Goal: Information Seeking & Learning: Learn about a topic

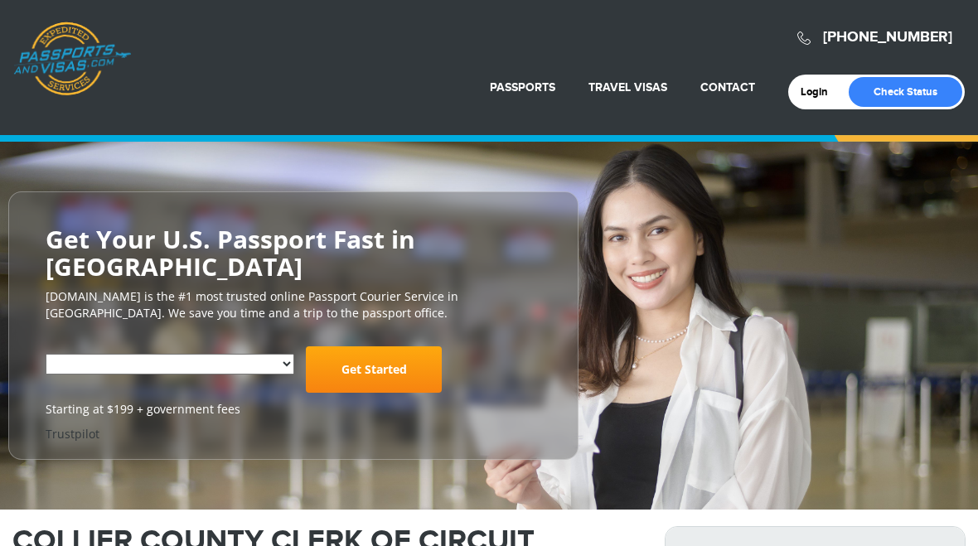
select select "**********"
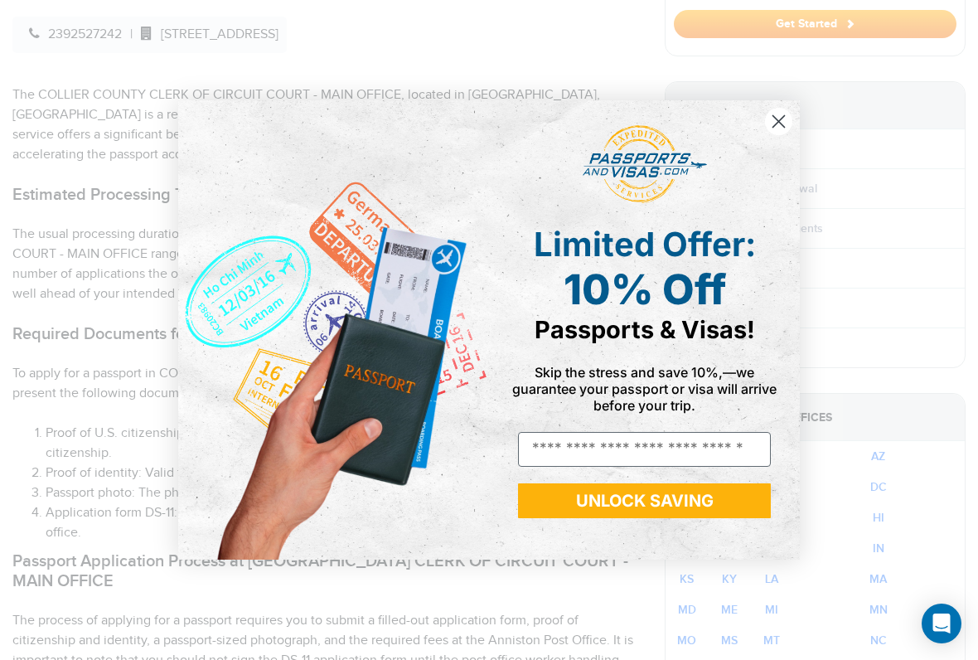
scroll to position [650, 0]
click at [789, 123] on circle "Close dialog" at bounding box center [778, 121] width 27 height 27
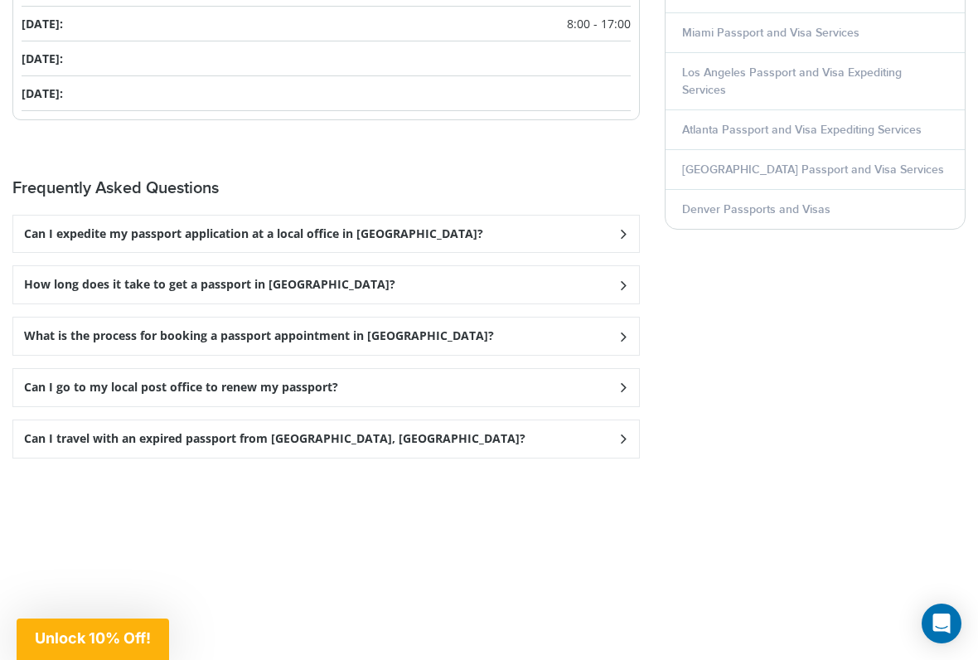
scroll to position [2327, 0]
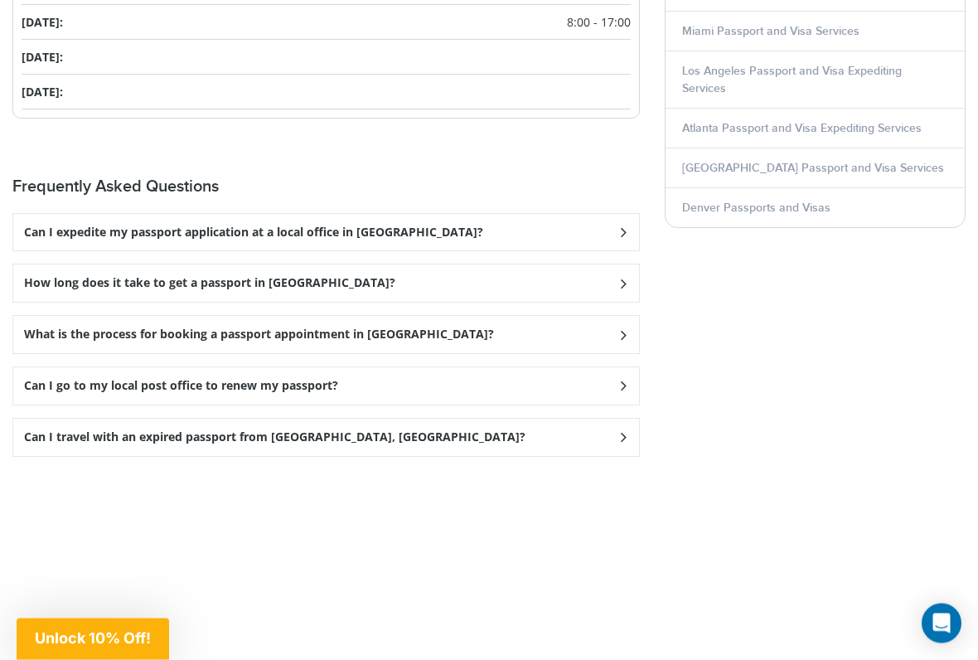
click at [636, 215] on div "Can I expedite my passport application at a local office in [GEOGRAPHIC_DATA]?" at bounding box center [326, 233] width 626 height 37
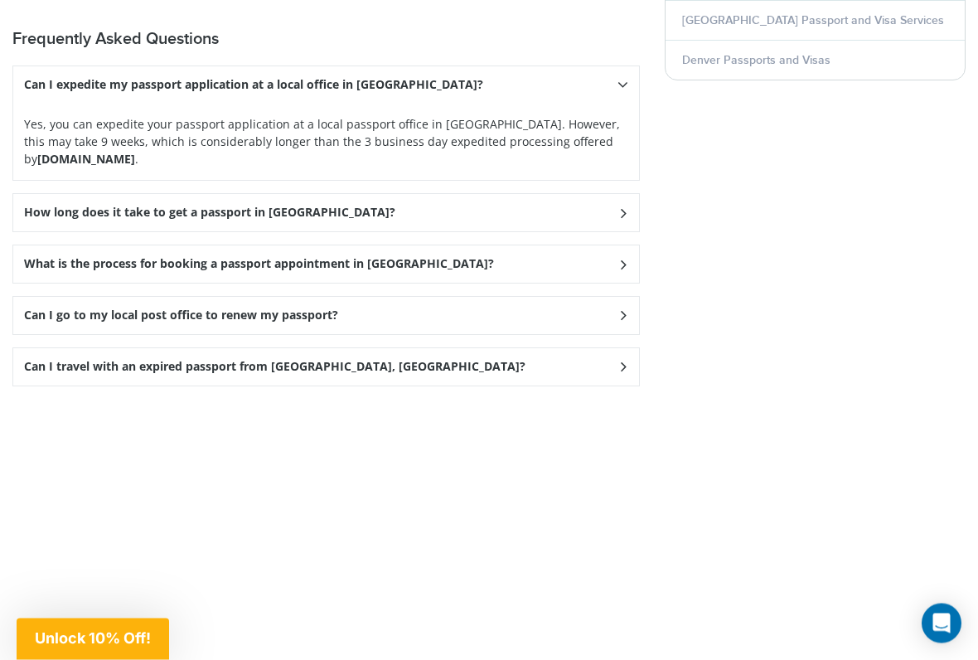
scroll to position [2475, 0]
click at [636, 194] on div "How long does it take to get a passport in [GEOGRAPHIC_DATA]?" at bounding box center [326, 212] width 626 height 37
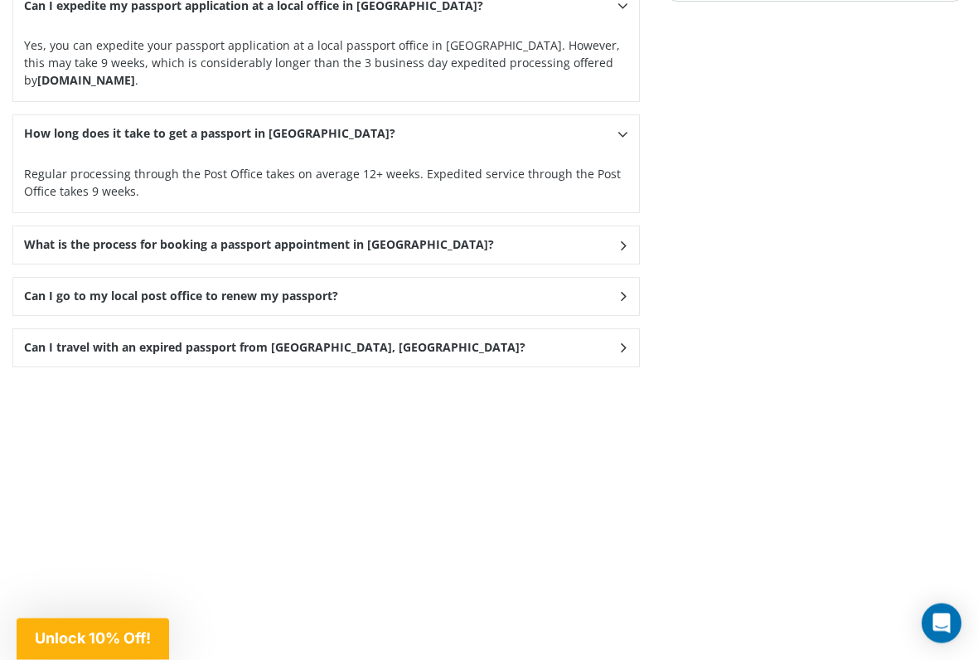
scroll to position [2555, 0]
click at [637, 226] on div "What is the process for booking a passport appointment in [GEOGRAPHIC_DATA]?" at bounding box center [326, 244] width 626 height 37
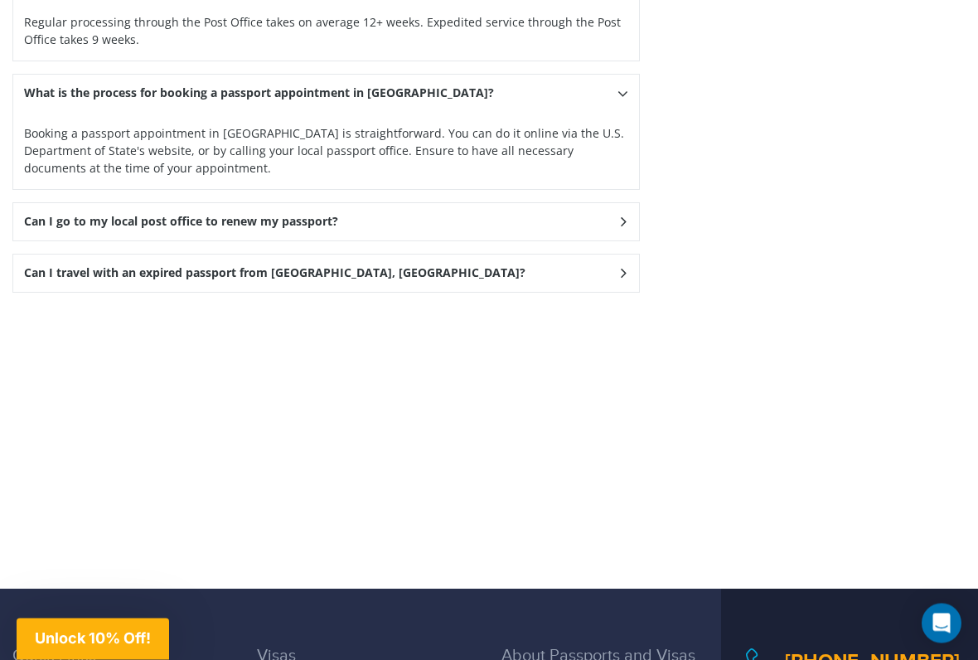
scroll to position [2706, 0]
click at [638, 203] on div "Can I go to my local post office to renew my passport?" at bounding box center [326, 221] width 626 height 37
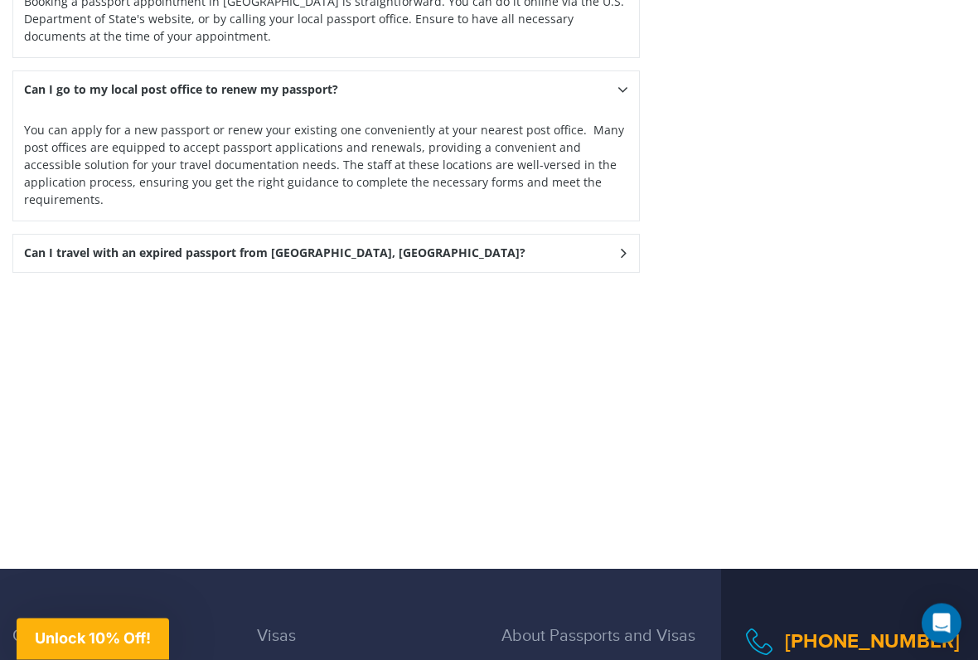
scroll to position [2838, 0]
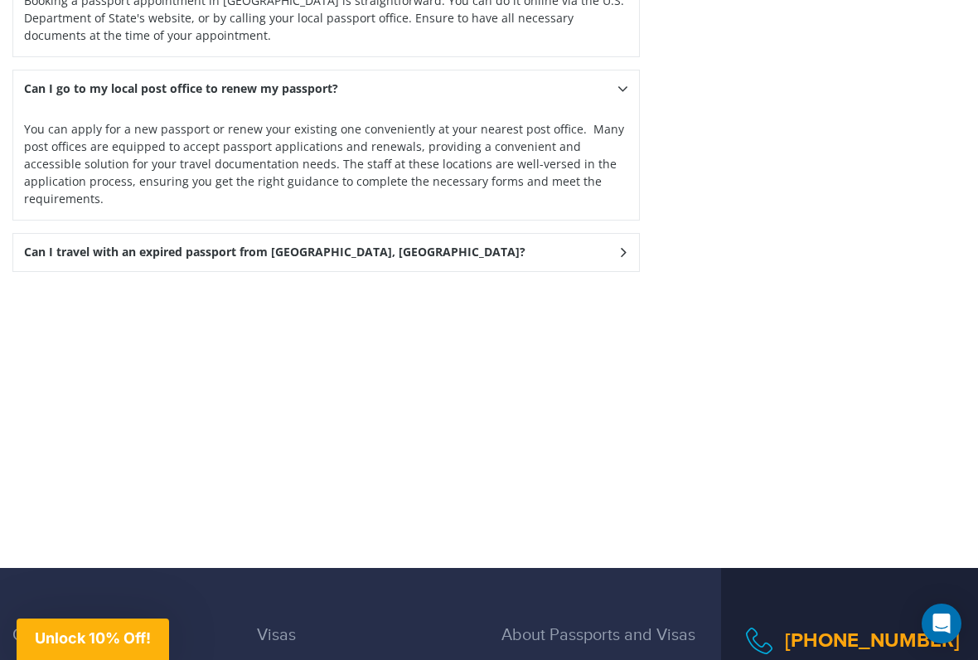
click at [638, 234] on div "Can I travel with an expired passport from [GEOGRAPHIC_DATA], [GEOGRAPHIC_DATA]?" at bounding box center [326, 252] width 626 height 37
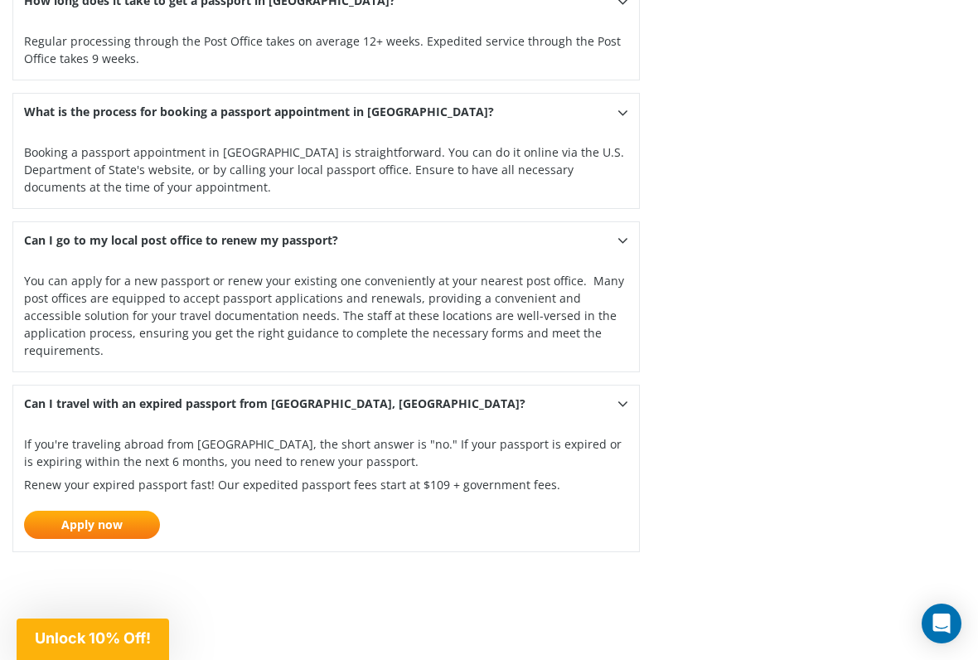
scroll to position [2686, 0]
click at [107, 511] on link "Apply now" at bounding box center [92, 525] width 136 height 28
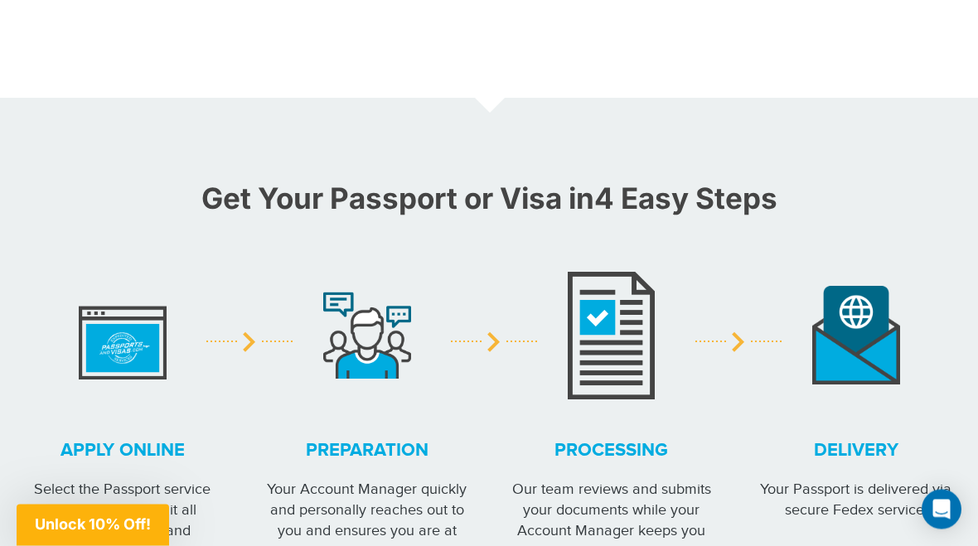
scroll to position [1138, 0]
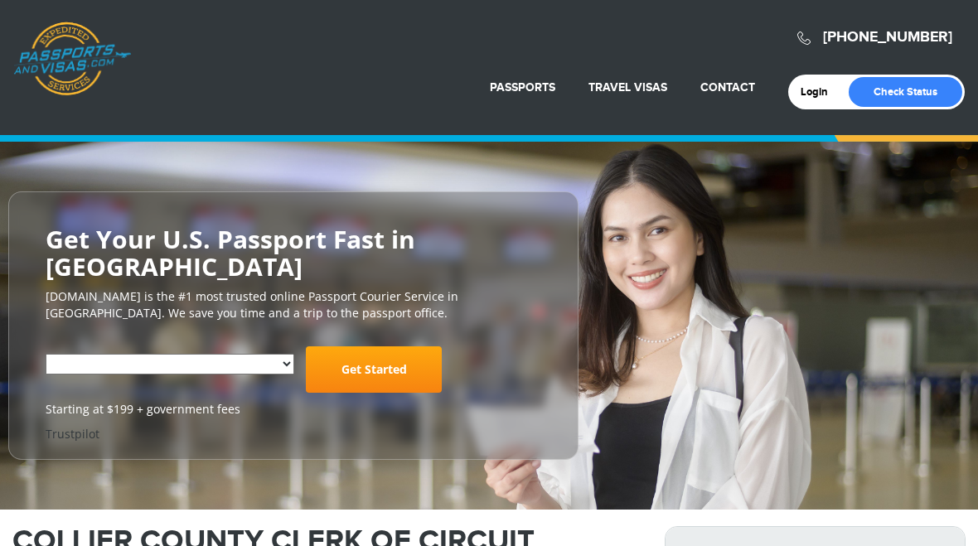
select select "**********"
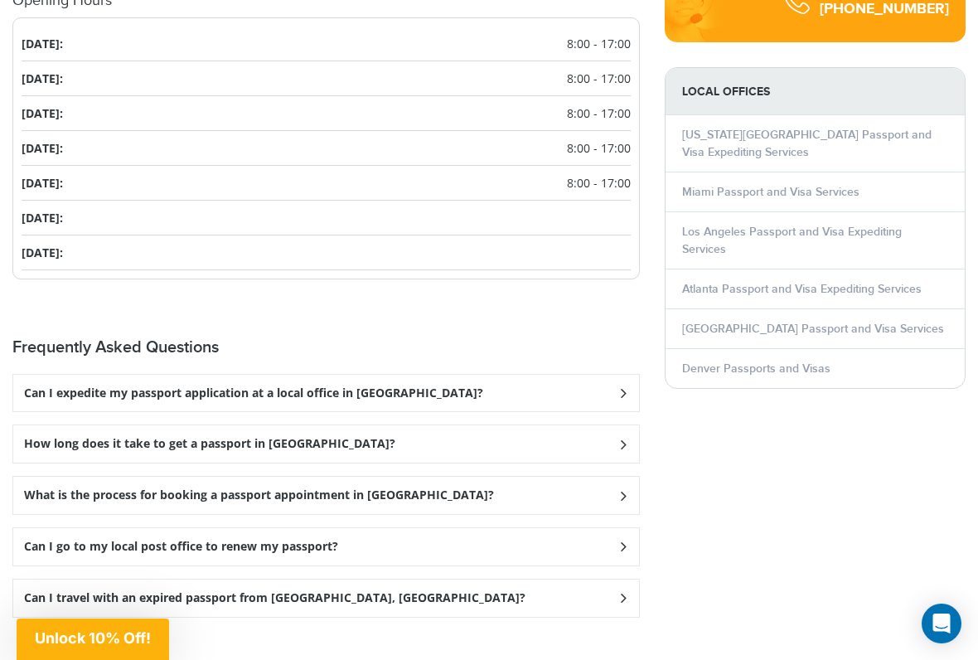
scroll to position [2170, 0]
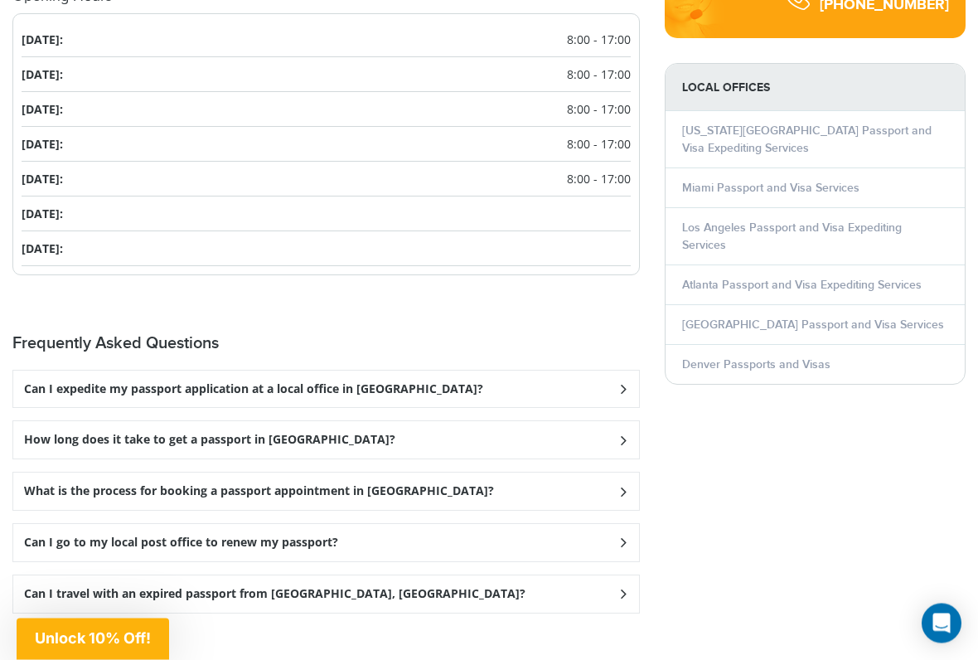
click at [413, 371] on div "Can I expedite my passport application at a local office in [GEOGRAPHIC_DATA]?" at bounding box center [326, 389] width 626 height 37
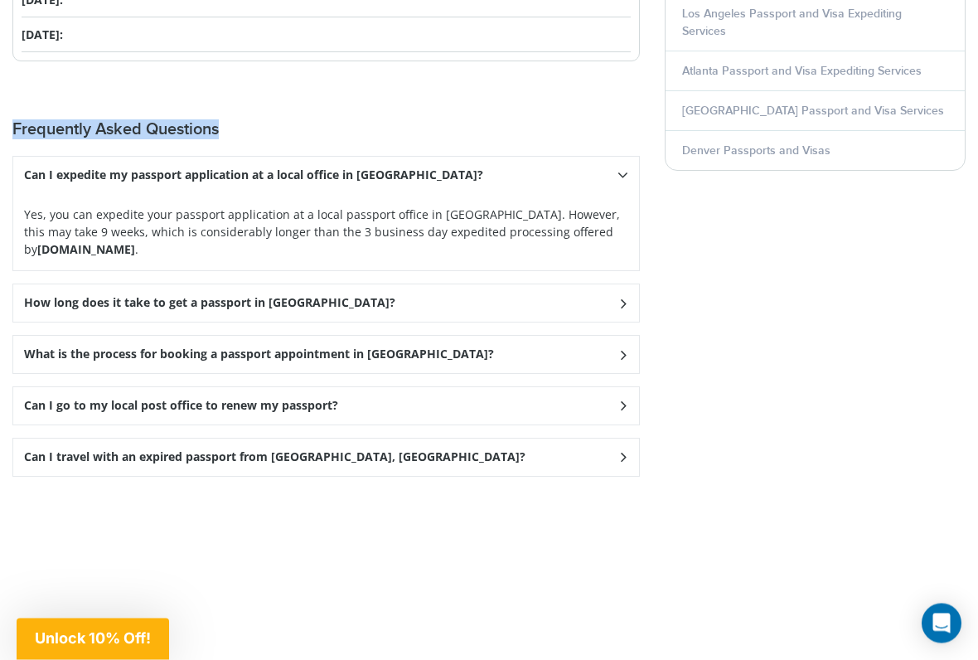
scroll to position [2385, 0]
click at [624, 284] on div "How long does it take to get a passport in [GEOGRAPHIC_DATA]?" at bounding box center [326, 302] width 626 height 37
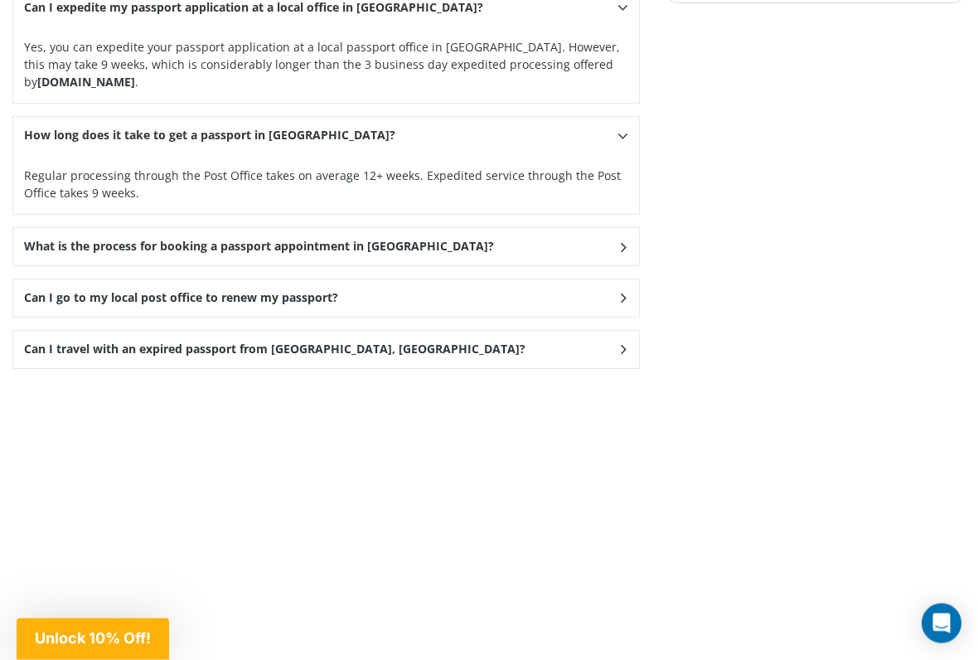
scroll to position [2553, 0]
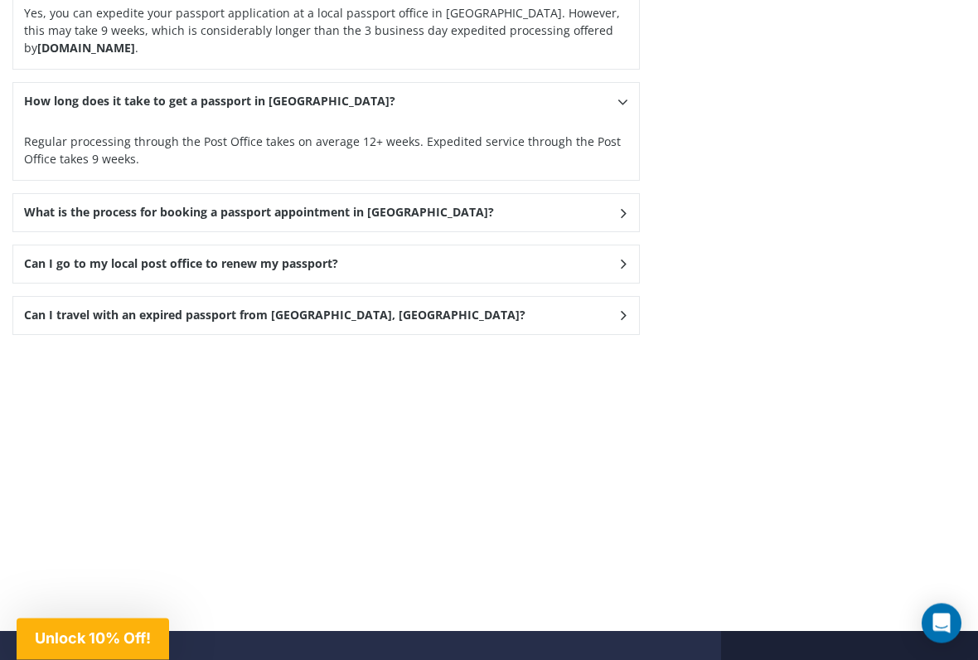
click at [621, 246] on div "Can I go to my local post office to renew my passport?" at bounding box center [326, 264] width 626 height 37
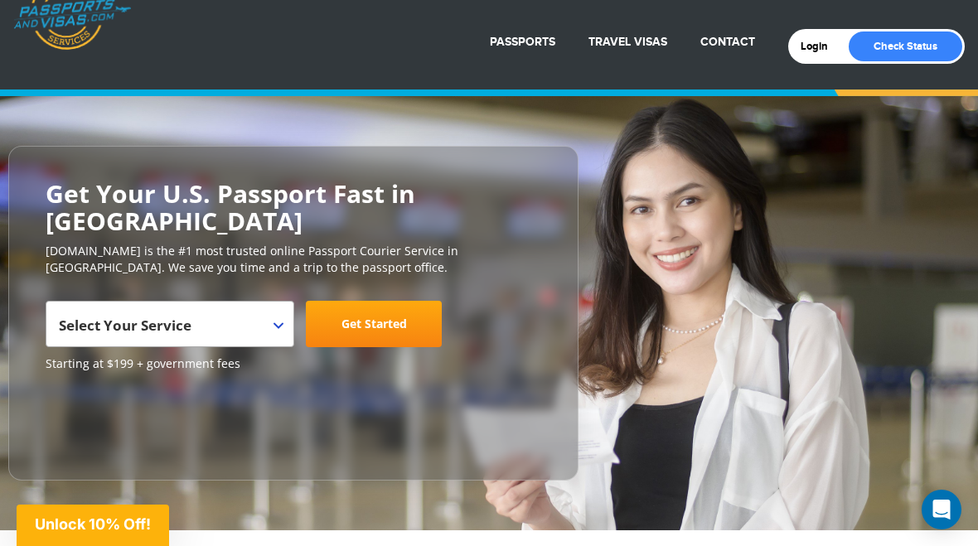
scroll to position [0, 0]
